Goal: Task Accomplishment & Management: Use online tool/utility

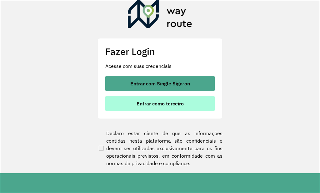
click at [164, 105] on span "Entrar como terceiro" at bounding box center [160, 103] width 47 height 5
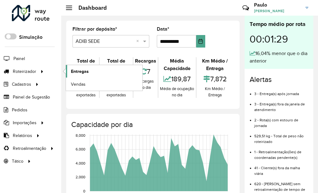
click at [86, 73] on span "Entregas" at bounding box center [80, 71] width 18 height 7
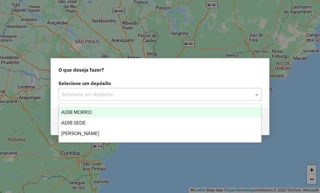
click at [98, 98] on input "text" at bounding box center [154, 95] width 184 height 8
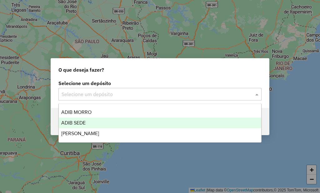
click at [102, 121] on div "ADIB SEDE" at bounding box center [160, 123] width 203 height 11
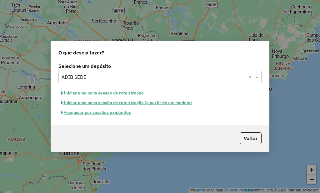
click at [116, 111] on button "Pesquisar por sessões existentes" at bounding box center [95, 113] width 75 height 10
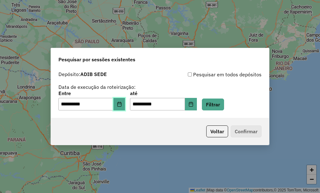
click at [121, 104] on icon "Choose Date" at bounding box center [119, 104] width 4 height 5
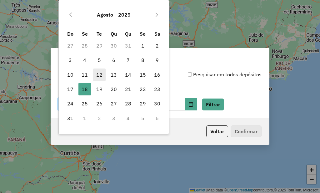
click at [103, 72] on span "12" at bounding box center [99, 74] width 13 height 13
type input "**********"
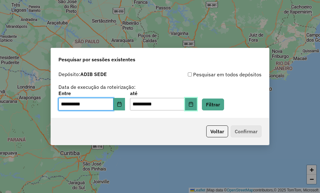
click at [195, 106] on button "Choose Date" at bounding box center [191, 104] width 12 height 13
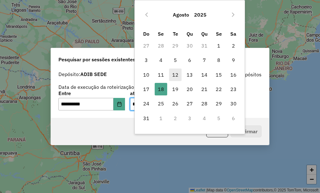
click at [172, 74] on span "12" at bounding box center [175, 74] width 13 height 13
type input "**********"
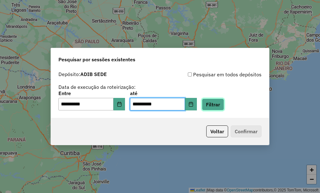
click at [224, 107] on button "Filtrar" at bounding box center [213, 104] width 22 height 12
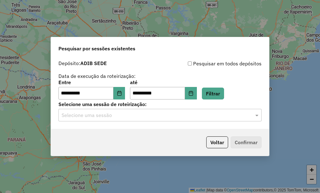
click at [112, 115] on input "text" at bounding box center [154, 116] width 184 height 8
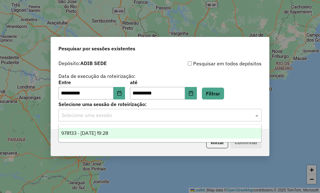
click at [108, 132] on span "978133 - [DATE] 19:28" at bounding box center [84, 132] width 47 height 5
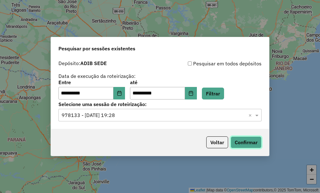
click at [243, 138] on button "Confirmar" at bounding box center [246, 142] width 31 height 12
click at [122, 94] on icon "Choose Date" at bounding box center [119, 93] width 5 height 5
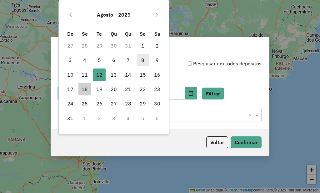
click at [143, 62] on span "8" at bounding box center [143, 60] width 13 height 13
type input "**********"
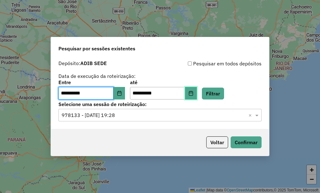
click at [193, 92] on icon "Choose Date" at bounding box center [191, 93] width 4 height 5
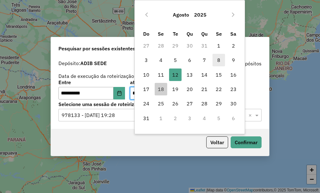
click at [219, 60] on span "8" at bounding box center [219, 60] width 13 height 13
type input "**********"
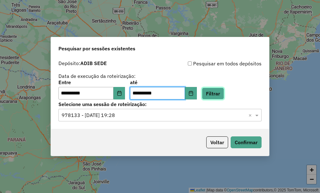
click at [224, 95] on button "Filtrar" at bounding box center [213, 94] width 22 height 12
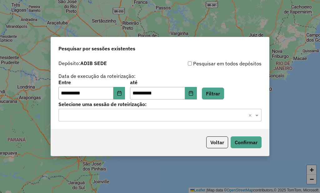
click at [143, 116] on input "text" at bounding box center [154, 116] width 184 height 8
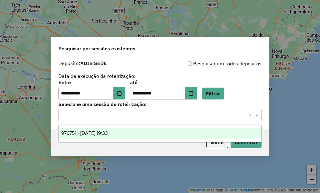
click at [108, 133] on span "976751 - 08/08/2025 19:33" at bounding box center [84, 132] width 47 height 5
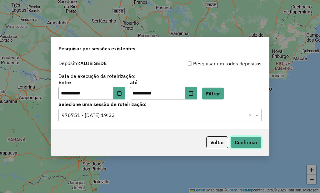
click at [249, 140] on button "Confirmar" at bounding box center [246, 142] width 31 height 12
click at [125, 94] on button "Choose Date" at bounding box center [119, 93] width 12 height 13
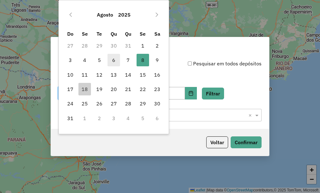
click at [114, 60] on span "6" at bounding box center [114, 60] width 13 height 13
type input "**********"
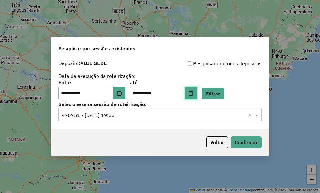
click at [197, 95] on button "Choose Date" at bounding box center [191, 93] width 12 height 13
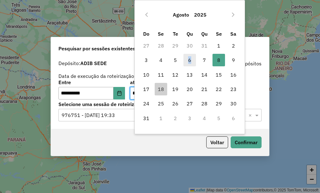
click at [190, 59] on span "6" at bounding box center [189, 60] width 13 height 13
type input "**********"
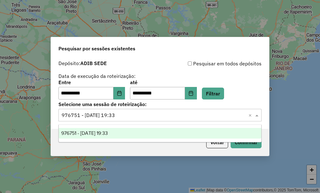
click at [157, 115] on input "text" at bounding box center [154, 116] width 184 height 8
click at [219, 92] on button "Filtrar" at bounding box center [213, 94] width 22 height 12
click at [145, 116] on input "text" at bounding box center [154, 116] width 184 height 8
click at [139, 135] on div "975614 - 06/08/2025 19:43" at bounding box center [160, 133] width 203 height 11
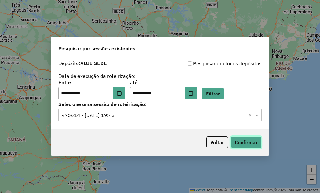
click at [241, 140] on button "Confirmar" at bounding box center [246, 142] width 31 height 12
click at [121, 92] on icon "Choose Date" at bounding box center [119, 93] width 4 height 5
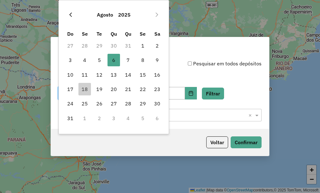
click at [72, 12] on icon "Previous Month" at bounding box center [70, 14] width 5 height 5
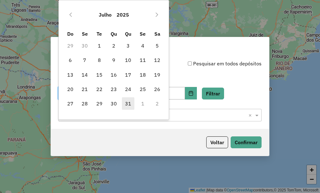
click at [128, 104] on span "31" at bounding box center [128, 103] width 13 height 13
type input "**********"
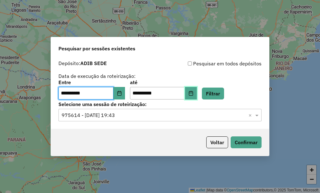
click at [193, 95] on icon "Choose Date" at bounding box center [190, 93] width 5 height 5
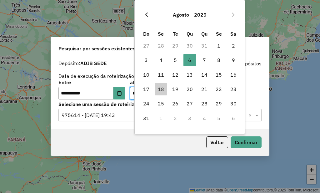
click at [146, 13] on icon "Previous Month" at bounding box center [146, 14] width 5 height 5
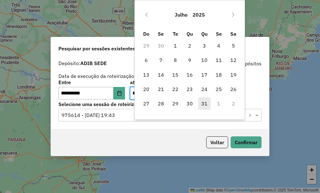
click at [206, 103] on span "31" at bounding box center [204, 103] width 13 height 13
type input "**********"
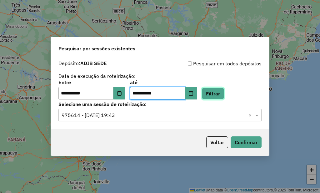
click at [219, 95] on button "Filtrar" at bounding box center [213, 94] width 22 height 12
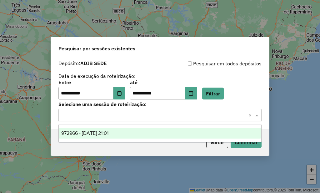
click at [169, 118] on input "text" at bounding box center [154, 116] width 184 height 8
click at [129, 132] on div "972966 - 31/07/2025 21:01" at bounding box center [160, 133] width 203 height 11
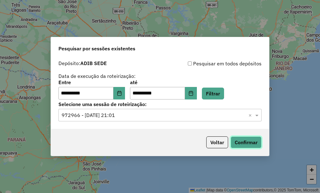
click at [240, 147] on button "Confirmar" at bounding box center [246, 142] width 31 height 12
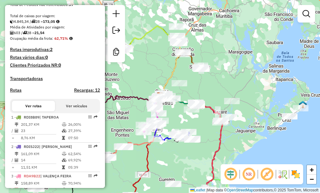
scroll to position [188, 0]
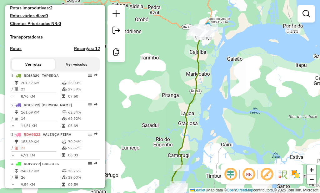
drag, startPoint x: 205, startPoint y: 39, endPoint x: 182, endPoint y: 99, distance: 63.9
click at [182, 99] on div "Janela de atendimento Grade de atendimento Capacidade Transportadoras Veículos …" at bounding box center [160, 96] width 320 height 193
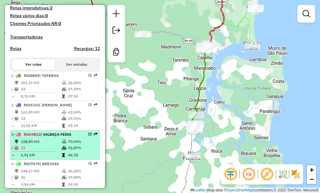
select select "**********"
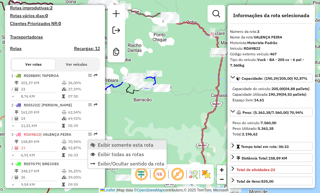
click at [106, 147] on span "Exibir somente esta rota" at bounding box center [126, 144] width 56 height 5
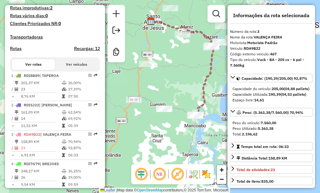
drag, startPoint x: 196, startPoint y: 106, endPoint x: 203, endPoint y: 64, distance: 41.8
click at [204, 65] on icon at bounding box center [182, 67] width 63 height 93
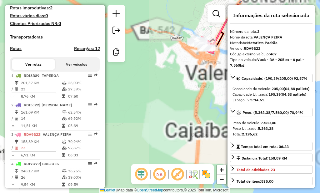
drag, startPoint x: 212, startPoint y: 79, endPoint x: 205, endPoint y: 96, distance: 17.8
click at [205, 96] on div "Janela de atendimento Grade de atendimento Capacidade Transportadoras Veículos …" at bounding box center [160, 96] width 320 height 193
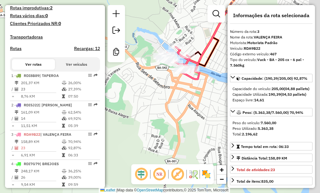
drag, startPoint x: 210, startPoint y: 85, endPoint x: 175, endPoint y: 82, distance: 35.1
click at [175, 82] on div "Janela de atendimento Grade de atendimento Capacidade Transportadoras Veículos …" at bounding box center [160, 96] width 320 height 193
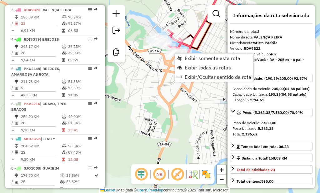
scroll to position [319, 0]
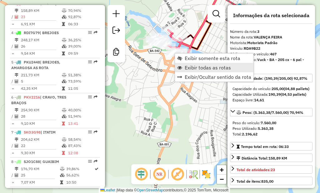
click at [203, 69] on span "Exibir todas as rotas" at bounding box center [208, 67] width 46 height 5
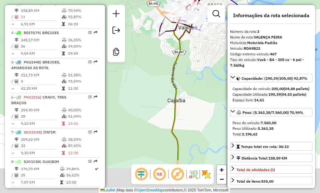
drag, startPoint x: 187, startPoint y: 72, endPoint x: 185, endPoint y: 54, distance: 17.6
click at [185, 54] on div "Janela de atendimento Grade de atendimento Capacidade Transportadoras Veículos …" at bounding box center [160, 96] width 320 height 193
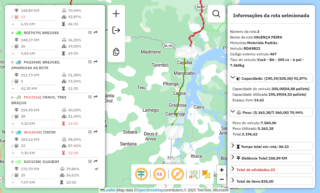
drag, startPoint x: 192, startPoint y: 132, endPoint x: 192, endPoint y: 120, distance: 11.3
click at [192, 120] on div "Janela de atendimento Grade de atendimento Capacidade Transportadoras Veículos …" at bounding box center [160, 96] width 320 height 193
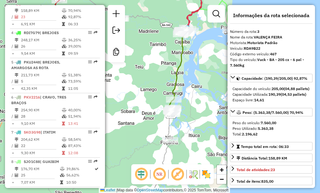
drag, startPoint x: 193, startPoint y: 108, endPoint x: 188, endPoint y: 94, distance: 14.9
click at [188, 94] on div "Janela de atendimento Grade de atendimento Capacidade Transportadoras Veículos …" at bounding box center [160, 96] width 320 height 193
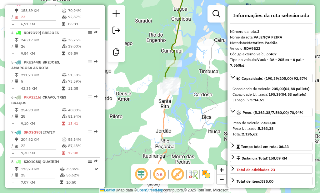
drag, startPoint x: 189, startPoint y: 67, endPoint x: 171, endPoint y: 92, distance: 31.1
click at [171, 92] on div "Janela de atendimento Grade de atendimento Capacidade Transportadoras Veículos …" at bounding box center [160, 96] width 320 height 193
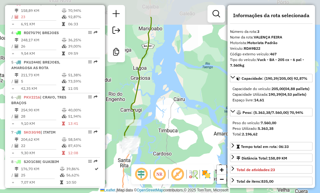
drag, startPoint x: 195, startPoint y: 107, endPoint x: 177, endPoint y: 136, distance: 34.1
click at [177, 136] on div "Janela de atendimento Grade de atendimento Capacidade Transportadoras Veículos …" at bounding box center [160, 96] width 320 height 193
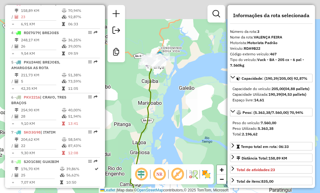
drag, startPoint x: 167, startPoint y: 121, endPoint x: 167, endPoint y: 131, distance: 10.0
click at [167, 131] on div "Janela de atendimento Grade de atendimento Capacidade Transportadoras Veículos …" at bounding box center [160, 96] width 320 height 193
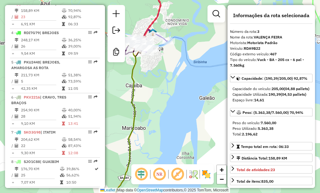
drag, startPoint x: 161, startPoint y: 68, endPoint x: 183, endPoint y: 83, distance: 27.6
click at [183, 83] on div "Janela de atendimento Grade de atendimento Capacidade Transportadoras Veículos …" at bounding box center [160, 96] width 320 height 193
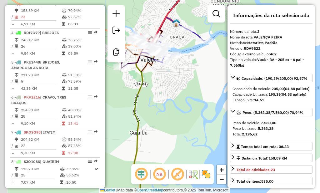
drag, startPoint x: 166, startPoint y: 72, endPoint x: 188, endPoint y: 87, distance: 26.6
click at [188, 87] on div "Janela de atendimento Grade de atendimento Capacidade Transportadoras Veículos …" at bounding box center [160, 96] width 320 height 193
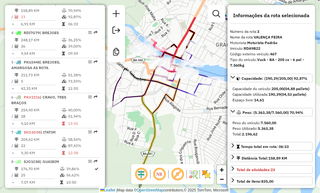
drag, startPoint x: 168, startPoint y: 54, endPoint x: 203, endPoint y: 92, distance: 51.3
click at [203, 92] on div "Janela de atendimento Grade de atendimento Capacidade Transportadoras Veículos …" at bounding box center [160, 96] width 320 height 193
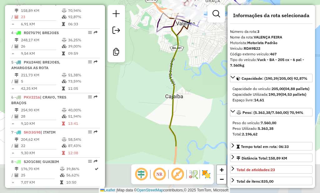
drag, startPoint x: 192, startPoint y: 119, endPoint x: 188, endPoint y: 50, distance: 69.2
click at [188, 52] on div "Janela de atendimento Grade de atendimento Capacidade Transportadoras Veículos …" at bounding box center [160, 96] width 320 height 193
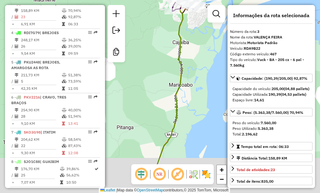
drag, startPoint x: 194, startPoint y: 125, endPoint x: 198, endPoint y: 42, distance: 83.2
click at [198, 43] on div "Janela de atendimento Grade de atendimento Capacidade Transportadoras Veículos …" at bounding box center [160, 96] width 320 height 193
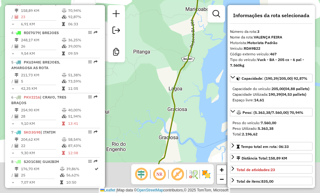
drag, startPoint x: 169, startPoint y: 130, endPoint x: 194, endPoint y: 41, distance: 92.6
click at [194, 43] on div "Janela de atendimento Grade de atendimento Capacidade Transportadoras Veículos …" at bounding box center [160, 96] width 320 height 193
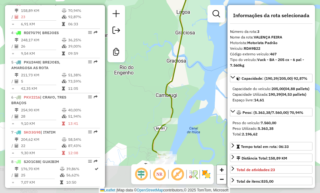
drag, startPoint x: 160, startPoint y: 106, endPoint x: 169, endPoint y: 31, distance: 75.5
click at [168, 32] on div "Janela de atendimento Grade de atendimento Capacidade Transportadoras Veículos …" at bounding box center [160, 96] width 320 height 193
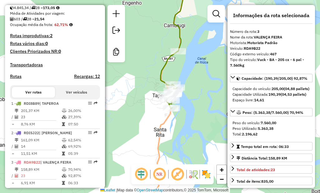
scroll to position [162, 0]
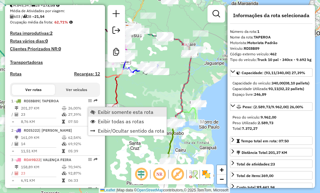
click at [106, 112] on span "Exibir somente esta rota" at bounding box center [126, 111] width 56 height 5
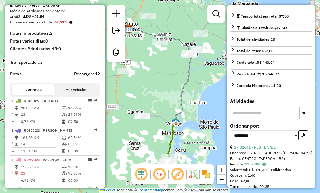
scroll to position [125, 0]
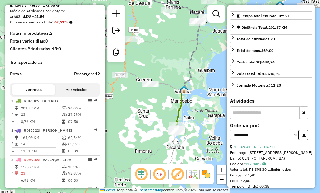
drag, startPoint x: 198, startPoint y: 130, endPoint x: 207, endPoint y: 99, distance: 31.9
click at [207, 99] on div "Janela de atendimento Grade de atendimento Capacidade Transportadoras Veículos …" at bounding box center [160, 96] width 320 height 193
click at [207, 114] on div "Janela de atendimento Grade de atendimento Capacidade Transportadoras Veículos …" at bounding box center [160, 96] width 320 height 193
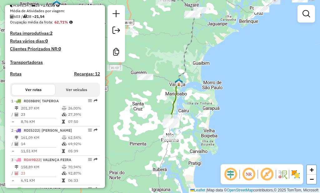
click at [195, 96] on div "Janela de atendimento Grade de atendimento Capacidade Transportadoras Veículos …" at bounding box center [160, 96] width 320 height 193
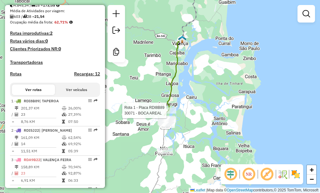
select select "**********"
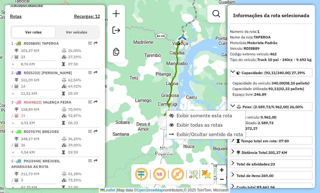
scroll to position [260, 0]
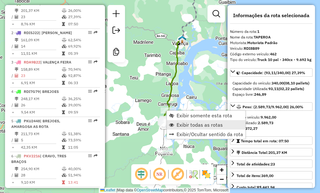
click at [199, 123] on span "Exibir todas as rotas" at bounding box center [200, 124] width 46 height 5
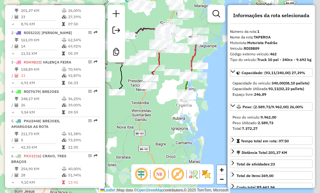
drag, startPoint x: 214, startPoint y: 101, endPoint x: 198, endPoint y: 108, distance: 17.0
click at [198, 108] on div "Janela de atendimento Grade de atendimento Capacidade Transportadoras Veículos …" at bounding box center [160, 96] width 320 height 193
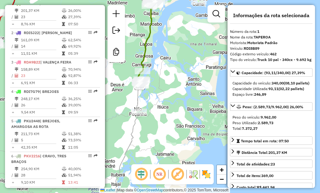
drag, startPoint x: 200, startPoint y: 109, endPoint x: 172, endPoint y: 113, distance: 28.0
click at [172, 113] on div "Janela de atendimento Grade de atendimento Capacidade Transportadoras Veículos …" at bounding box center [160, 96] width 320 height 193
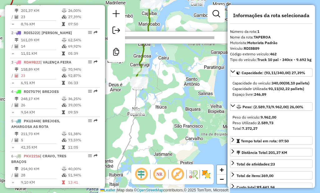
click at [165, 39] on input "text" at bounding box center [206, 37] width 188 height 13
click at [165, 40] on input "text" at bounding box center [206, 37] width 188 height 13
type input "*****"
click at [172, 57] on div "Janela de atendimento Grade de atendimento Capacidade Transportadoras Veículos …" at bounding box center [160, 96] width 320 height 193
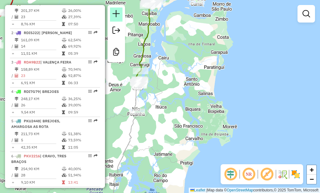
click at [117, 12] on em at bounding box center [117, 14] width 8 height 8
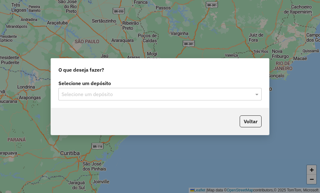
click at [187, 94] on input "text" at bounding box center [154, 95] width 184 height 8
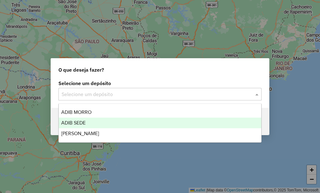
click at [119, 122] on div "ADIB SEDE" at bounding box center [160, 123] width 203 height 11
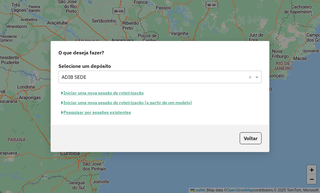
click at [253, 139] on button "Voltar" at bounding box center [251, 138] width 22 height 12
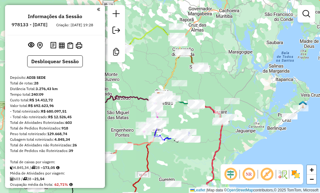
click at [97, 8] on em at bounding box center [98, 10] width 3 height 6
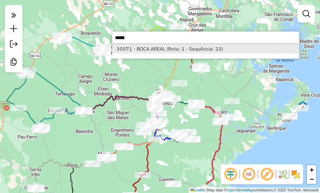
type input "*****"
click at [157, 48] on li "30071 - BOCA AREAL (Rota: 1 - Sequência: 23)" at bounding box center [205, 48] width 187 height 9
select select "**********"
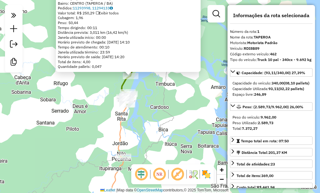
drag, startPoint x: 144, startPoint y: 82, endPoint x: 160, endPoint y: 108, distance: 31.3
click at [162, 107] on div "30071 - BOCA AREAL Endereço: FAZ BOM RETIRO 25 Bairro: CENTRO (TAPEROA / BA) Pe…" at bounding box center [160, 96] width 320 height 193
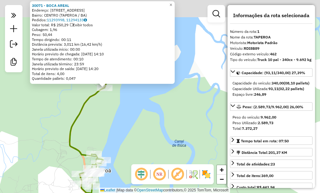
drag, startPoint x: 116, startPoint y: 74, endPoint x: 158, endPoint y: 138, distance: 75.9
click at [158, 138] on div "30071 - BOCA AREAL Endereço: FAZ BOM RETIRO 25 Bairro: CENTRO (TAPEROA / BA) Pe…" at bounding box center [160, 96] width 320 height 193
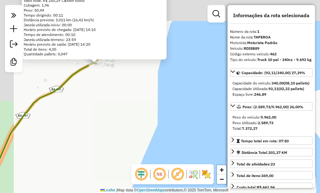
drag, startPoint x: 102, startPoint y: 83, endPoint x: 120, endPoint y: 142, distance: 60.8
click at [120, 142] on div "30071 - BOCA AREAL Endereço: FAZ BOM RETIRO 25 Bairro: CENTRO (TAPEROA / BA) Pe…" at bounding box center [160, 96] width 320 height 193
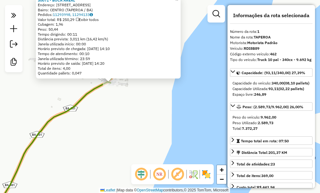
drag, startPoint x: 103, startPoint y: 80, endPoint x: 131, endPoint y: 124, distance: 51.9
click at [131, 124] on div "30071 - BOCA AREAL Endereço: FAZ BOM RETIRO 25 Bairro: CENTRO (TAPEROA / BA) Pe…" at bounding box center [160, 96] width 320 height 193
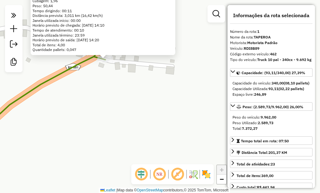
click at [107, 100] on div "30071 - BOCA AREAL Endereço: FAZ BOM RETIRO 25 Bairro: CENTRO (TAPEROA / BA) Pe…" at bounding box center [160, 96] width 320 height 193
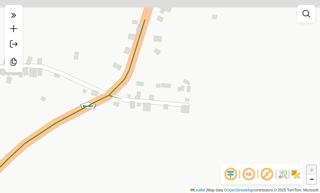
drag, startPoint x: 109, startPoint y: 97, endPoint x: 118, endPoint y: 120, distance: 25.3
click at [118, 120] on div "Janela de atendimento Grade de atendimento Capacidade Transportadoras Veículos …" at bounding box center [160, 96] width 320 height 193
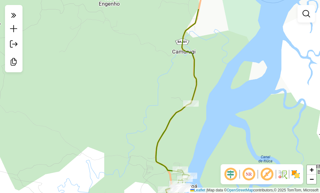
drag, startPoint x: 197, startPoint y: 57, endPoint x: 151, endPoint y: 118, distance: 76.1
click at [153, 118] on div "Janela de atendimento Grade de atendimento Capacidade Transportadoras Veículos …" at bounding box center [160, 96] width 320 height 193
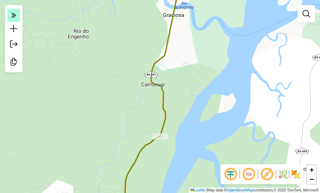
click at [12, 17] on icon at bounding box center [13, 15] width 5 height 9
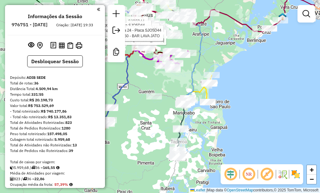
drag, startPoint x: 179, startPoint y: 120, endPoint x: 168, endPoint y: 109, distance: 15.7
click at [168, 112] on div "Rota 26 - Placa RDP1G94 21666 - BAR ZE DE FAUSTO Rota 24 - Placa SJO5D44 27308 …" at bounding box center [160, 96] width 320 height 193
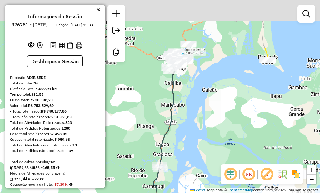
drag, startPoint x: 179, startPoint y: 38, endPoint x: 172, endPoint y: 120, distance: 82.9
click at [172, 122] on icon at bounding box center [164, 153] width 37 height 196
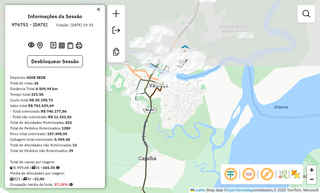
drag, startPoint x: 182, startPoint y: 56, endPoint x: 187, endPoint y: 144, distance: 87.7
click at [187, 144] on div "Rota 26 - Placa RDP1G94 21666 - BAR ZE DE FAUSTO Rota 24 - Placa SJO5D44 27308 …" at bounding box center [160, 96] width 320 height 193
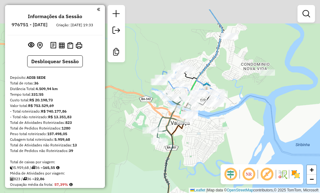
drag, startPoint x: 196, startPoint y: 50, endPoint x: 222, endPoint y: 83, distance: 41.6
click at [222, 83] on div "Rota 26 - Placa RDP1G94 21666 - BAR ZE DE FAUSTO Rota 24 - Placa SJO5D44 27308 …" at bounding box center [160, 96] width 320 height 193
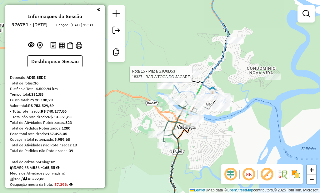
select select "**********"
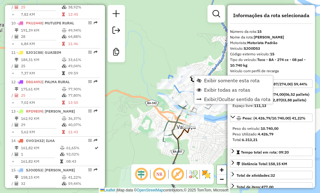
scroll to position [688, 0]
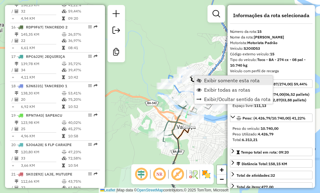
click at [223, 79] on span "Exibir somente esta rota" at bounding box center [232, 80] width 56 height 5
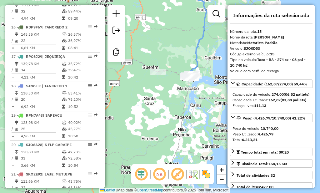
drag, startPoint x: 197, startPoint y: 70, endPoint x: 191, endPoint y: 21, distance: 49.4
click at [192, 6] on div "Janela de atendimento Grade de atendimento Capacidade Transportadoras Veículos …" at bounding box center [160, 96] width 320 height 193
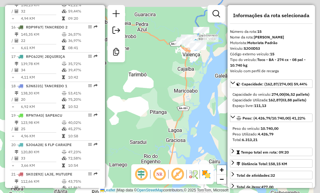
click at [177, 64] on div "Janela de atendimento Grade de atendimento Capacidade Transportadoras Veículos …" at bounding box center [160, 96] width 320 height 193
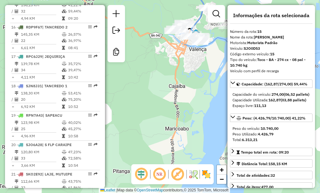
drag, startPoint x: 186, startPoint y: 43, endPoint x: 184, endPoint y: 66, distance: 23.5
click at [184, 66] on div "Janela de atendimento Grade de atendimento Capacidade Transportadoras Veículos …" at bounding box center [160, 96] width 320 height 193
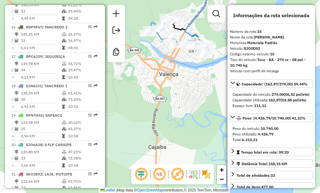
drag, startPoint x: 194, startPoint y: 46, endPoint x: 184, endPoint y: 59, distance: 16.0
click at [184, 59] on div "Janela de atendimento Grade de atendimento Capacidade Transportadoras Veículos …" at bounding box center [160, 96] width 320 height 193
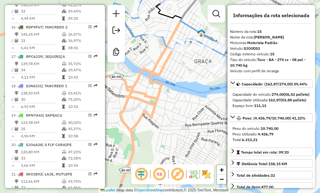
drag, startPoint x: 195, startPoint y: 56, endPoint x: 193, endPoint y: 70, distance: 13.8
click at [193, 70] on div "Janela de atendimento Grade de atendimento Capacidade Transportadoras Veículos …" at bounding box center [160, 96] width 320 height 193
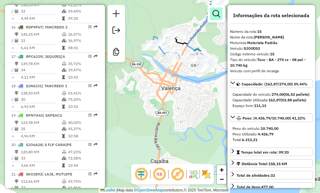
click at [216, 16] on em at bounding box center [217, 14] width 8 height 8
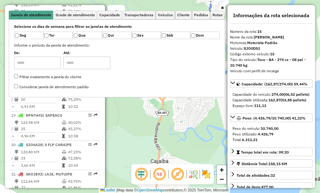
click at [155, 105] on div "Janela de atendimento Grade de atendimento Capacidade Transportadoras Veículos …" at bounding box center [160, 96] width 320 height 193
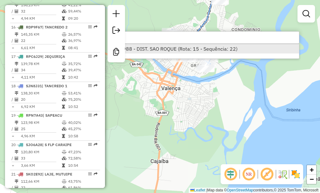
type input "*****"
click at [156, 48] on li "22988 - DIST. SAO ROQUE (Rota: 15 - Sequência: 22)" at bounding box center [205, 48] width 187 height 9
select select "**********"
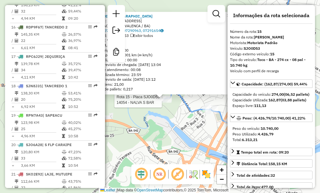
click at [168, 103] on div at bounding box center [164, 100] width 16 height 6
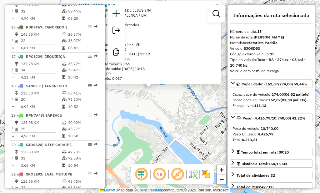
click at [172, 92] on div "14054 - NALVA S BAR Endereço: JOSE LIMA DE JESUS S/N Bairro: SaO ROQUE (VALENCA…" at bounding box center [160, 96] width 320 height 193
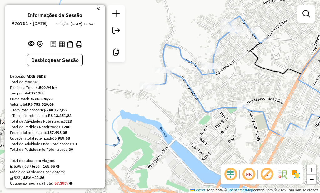
scroll to position [0, 0]
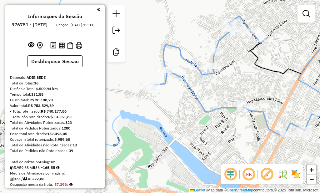
click at [97, 8] on em at bounding box center [98, 10] width 3 height 6
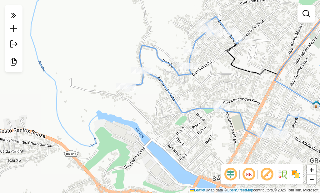
drag, startPoint x: 228, startPoint y: 50, endPoint x: 203, endPoint y: 51, distance: 24.4
click at [203, 51] on div "Janela de atendimento Grade de atendimento Capacidade Transportadoras Veículos …" at bounding box center [160, 96] width 320 height 193
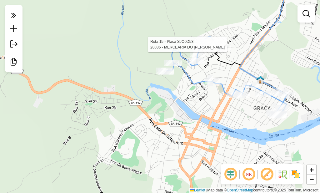
select select "**********"
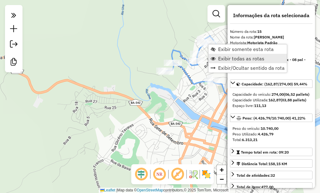
click at [224, 61] on span "Exibir todas as rotas" at bounding box center [241, 58] width 46 height 5
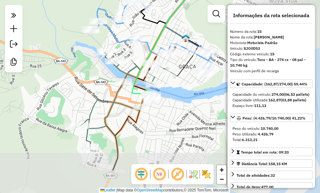
drag, startPoint x: 147, startPoint y: 73, endPoint x: 73, endPoint y: 31, distance: 85.6
click at [73, 31] on div "Janela de atendimento Grade de atendimento Capacidade Transportadoras Veículos …" at bounding box center [160, 96] width 320 height 193
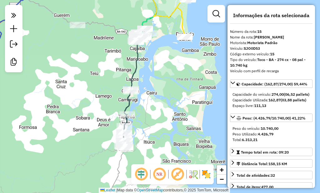
drag, startPoint x: 159, startPoint y: 108, endPoint x: 160, endPoint y: 54, distance: 54.1
click at [160, 54] on div "Janela de atendimento Grade de atendimento Capacidade Transportadoras Veículos …" at bounding box center [160, 96] width 320 height 193
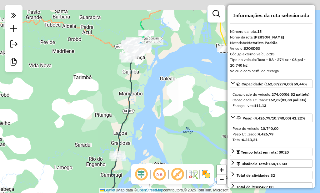
drag, startPoint x: 142, startPoint y: 32, endPoint x: 143, endPoint y: 116, distance: 83.8
click at [143, 116] on div "Janela de atendimento Grade de atendimento Capacidade Transportadoras Veículos …" at bounding box center [160, 96] width 320 height 193
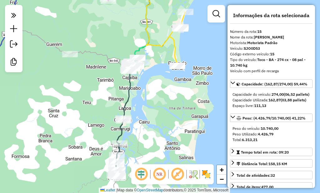
click at [162, 56] on div "Janela de atendimento Grade de atendimento Capacidade Transportadoras Veículos …" at bounding box center [160, 96] width 320 height 193
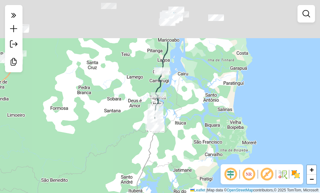
drag, startPoint x: 188, startPoint y: 37, endPoint x: 167, endPoint y: 114, distance: 80.7
click at [174, 116] on div "Janela de atendimento Grade de atendimento Capacidade Transportadoras Veículos …" at bounding box center [160, 96] width 320 height 193
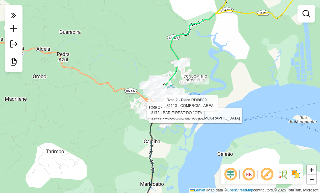
drag, startPoint x: 174, startPoint y: 36, endPoint x: 178, endPoint y: 30, distance: 6.6
click at [178, 30] on icon at bounding box center [193, 40] width 70 height 124
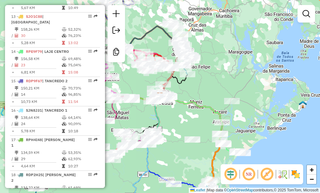
scroll to position [625, 0]
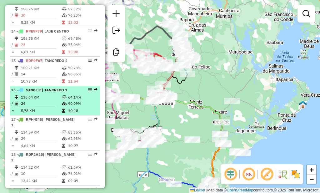
select select "**********"
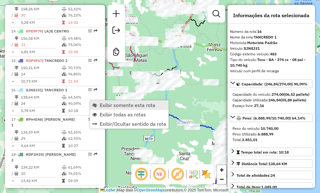
click at [108, 106] on span "Exibir somente esta rota" at bounding box center [128, 105] width 56 height 5
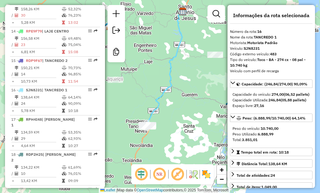
drag, startPoint x: 180, startPoint y: 117, endPoint x: 188, endPoint y: 88, distance: 29.6
click at [188, 88] on div "Janela de atendimento Grade de atendimento Capacidade Transportadoras Veículos …" at bounding box center [160, 96] width 320 height 193
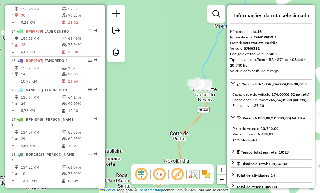
drag, startPoint x: 164, startPoint y: 112, endPoint x: 153, endPoint y: 114, distance: 12.1
click at [152, 115] on div "Janela de atendimento Grade de atendimento Capacidade Transportadoras Veículos …" at bounding box center [160, 96] width 320 height 193
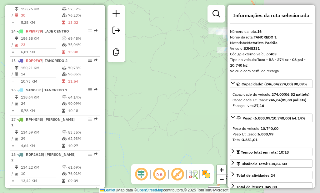
drag, startPoint x: 192, startPoint y: 90, endPoint x: 118, endPoint y: 122, distance: 79.8
click at [123, 123] on div "Janela de atendimento Grade de atendimento Capacidade Transportadoras Veículos …" at bounding box center [160, 96] width 320 height 193
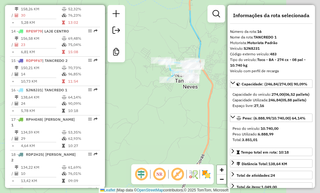
drag, startPoint x: 177, startPoint y: 95, endPoint x: 137, endPoint y: 117, distance: 45.5
click at [137, 117] on div "Janela de atendimento Grade de atendimento Capacidade Transportadoras Veículos …" at bounding box center [160, 96] width 320 height 193
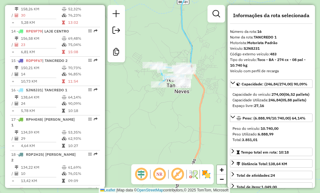
drag, startPoint x: 179, startPoint y: 101, endPoint x: 171, endPoint y: 106, distance: 9.7
click at [171, 106] on div "Janela de atendimento Grade de atendimento Capacidade Transportadoras Veículos …" at bounding box center [160, 96] width 320 height 193
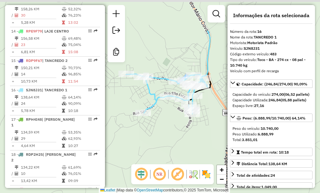
drag, startPoint x: 184, startPoint y: 103, endPoint x: 182, endPoint y: 153, distance: 50.0
click at [182, 153] on div "Janela de atendimento Grade de atendimento Capacidade Transportadoras Veículos …" at bounding box center [160, 96] width 320 height 193
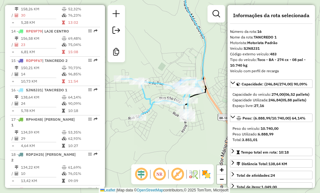
drag, startPoint x: 189, startPoint y: 141, endPoint x: 184, endPoint y: 146, distance: 6.6
click at [184, 146] on div "Janela de atendimento Grade de atendimento Capacidade Transportadoras Veículos …" at bounding box center [160, 96] width 320 height 193
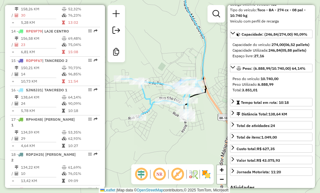
scroll to position [63, 0]
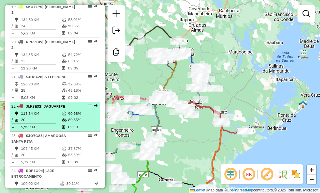
scroll to position [907, 0]
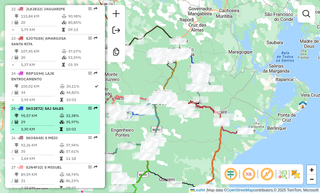
click at [89, 106] on em at bounding box center [90, 108] width 4 height 4
select select "**********"
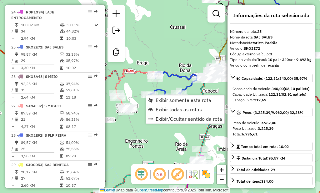
scroll to position [995, 0]
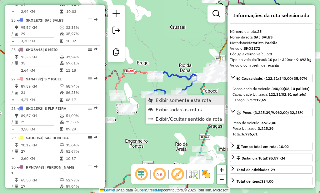
click at [163, 100] on span "Exibir somente esta rota" at bounding box center [184, 100] width 56 height 5
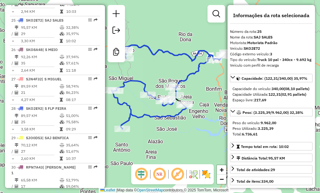
drag, startPoint x: 216, startPoint y: 82, endPoint x: 202, endPoint y: 79, distance: 14.0
click at [202, 79] on div "Janela de atendimento Grade de atendimento Capacidade Transportadoras Veículos …" at bounding box center [160, 96] width 320 height 193
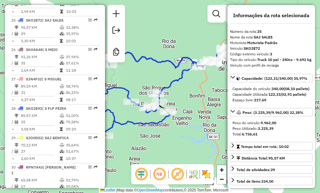
drag, startPoint x: 210, startPoint y: 75, endPoint x: 187, endPoint y: 83, distance: 24.7
click at [192, 84] on div "Janela de atendimento Grade de atendimento Capacidade Transportadoras Veículos …" at bounding box center [160, 96] width 320 height 193
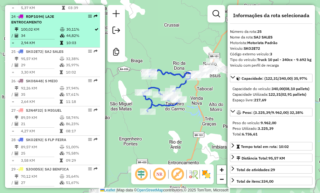
scroll to position [932, 0]
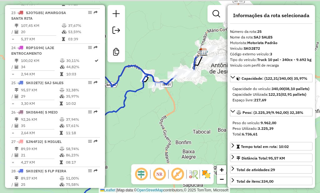
drag, startPoint x: 157, startPoint y: 73, endPoint x: 169, endPoint y: 136, distance: 63.4
click at [203, 150] on div "Janela de atendimento Grade de atendimento Capacidade Transportadoras Veículos …" at bounding box center [160, 96] width 320 height 193
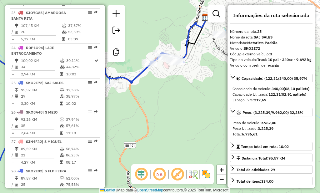
click at [160, 108] on div "Janela de atendimento Grade de atendimento Capacidade Transportadoras Veículos …" at bounding box center [160, 96] width 320 height 193
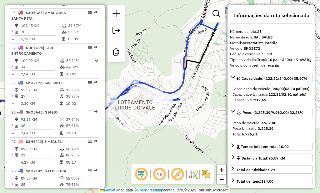
drag, startPoint x: 158, startPoint y: 71, endPoint x: 125, endPoint y: 106, distance: 48.6
click at [125, 106] on div "Janela de atendimento Grade de atendimento Capacidade Transportadoras Veículos …" at bounding box center [160, 96] width 320 height 193
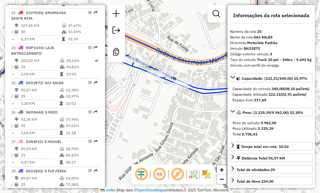
drag, startPoint x: 185, startPoint y: 107, endPoint x: 121, endPoint y: 83, distance: 68.6
click at [121, 83] on div "Janela de atendimento Grade de atendimento Capacidade Transportadoras Veículos …" at bounding box center [160, 96] width 320 height 193
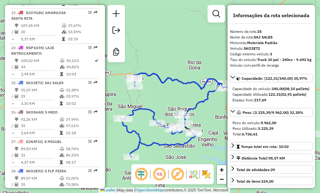
drag, startPoint x: 185, startPoint y: 108, endPoint x: 244, endPoint y: 113, distance: 59.0
click at [243, 113] on hb-router-mapa "Informações da Sessão 972966 - [DATE] Criação: [DATE] 21:01 Desbloquear Sessão …" at bounding box center [160, 96] width 320 height 193
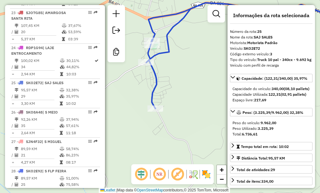
drag, startPoint x: 177, startPoint y: 66, endPoint x: 168, endPoint y: 83, distance: 19.3
click at [175, 87] on div "Janela de atendimento Grade de atendimento Capacidade Transportadoras Veículos …" at bounding box center [160, 96] width 320 height 193
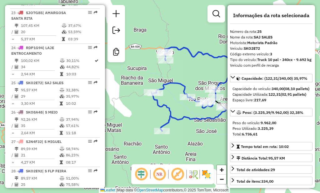
drag, startPoint x: 184, startPoint y: 106, endPoint x: 167, endPoint y: 44, distance: 63.9
click at [167, 44] on div "Janela de atendimento Grade de atendimento Capacidade Transportadoras Veículos …" at bounding box center [160, 96] width 320 height 193
